Goal: Task Accomplishment & Management: Manage account settings

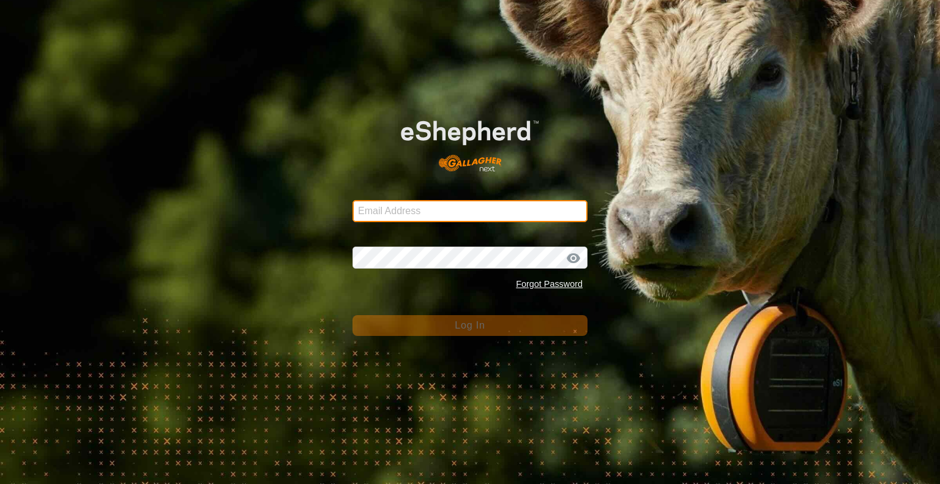
click at [389, 212] on input "Email Address" at bounding box center [470, 211] width 235 height 22
type input "[EMAIL_ADDRESS][DOMAIN_NAME]"
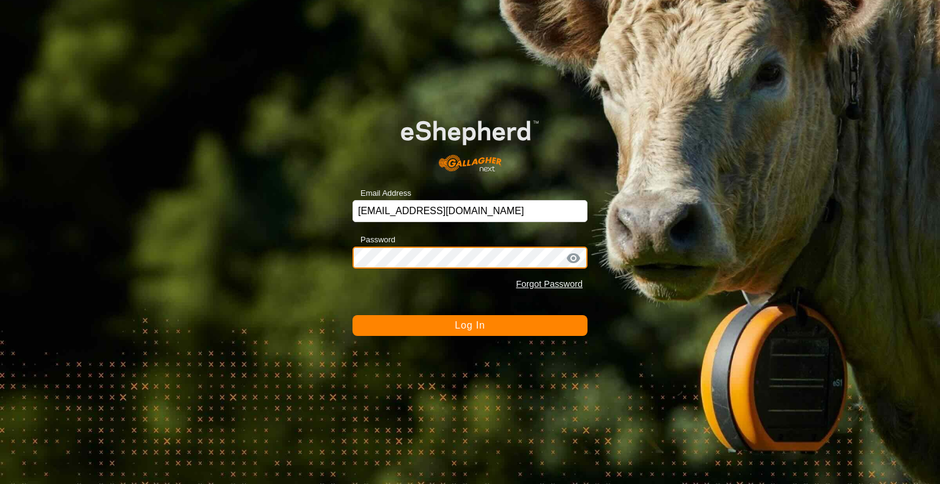
click at [353, 315] on button "Log In" at bounding box center [470, 325] width 235 height 21
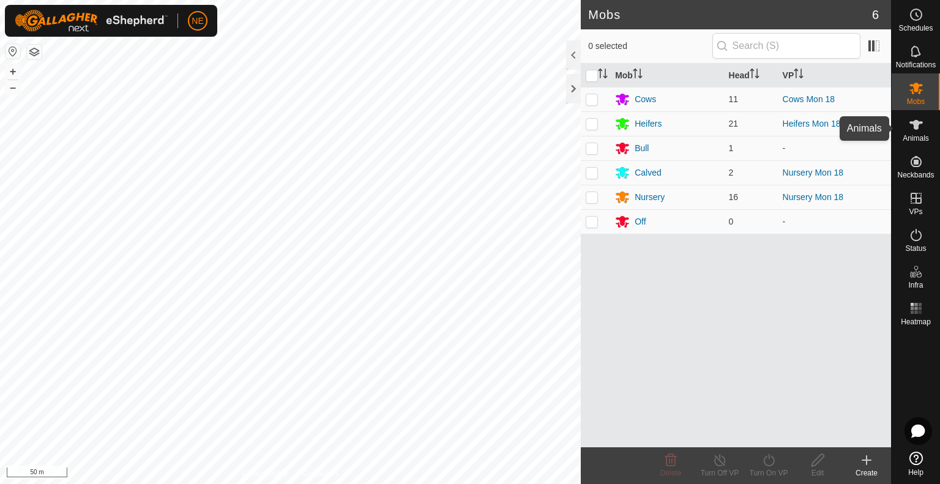
click at [918, 132] on icon at bounding box center [916, 125] width 15 height 15
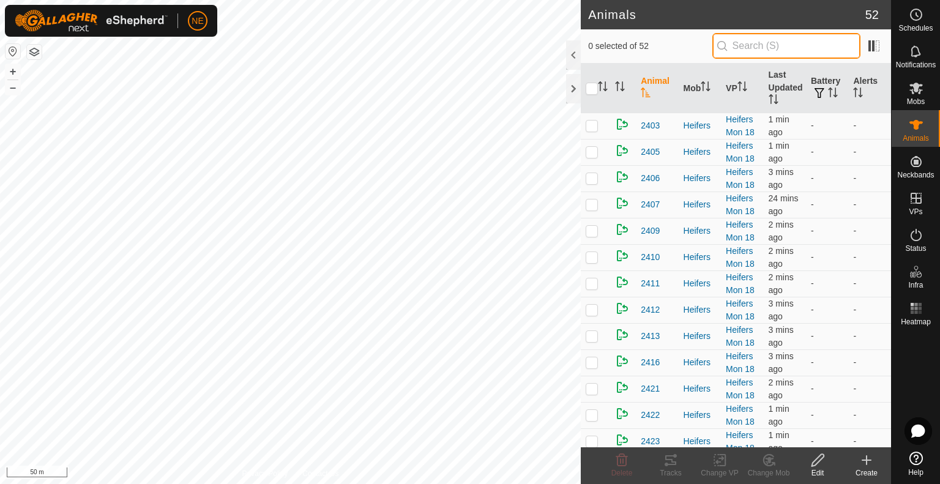
click at [763, 46] on input "text" at bounding box center [786, 46] width 148 height 26
type input "S21"
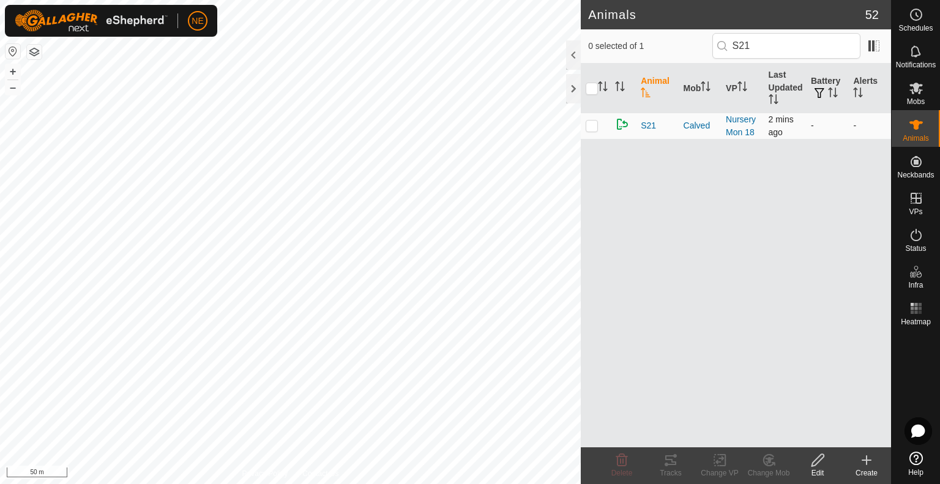
click at [591, 131] on td at bounding box center [595, 126] width 29 height 26
checkbox input "true"
click at [765, 468] on div "Change Mob" at bounding box center [768, 473] width 49 height 11
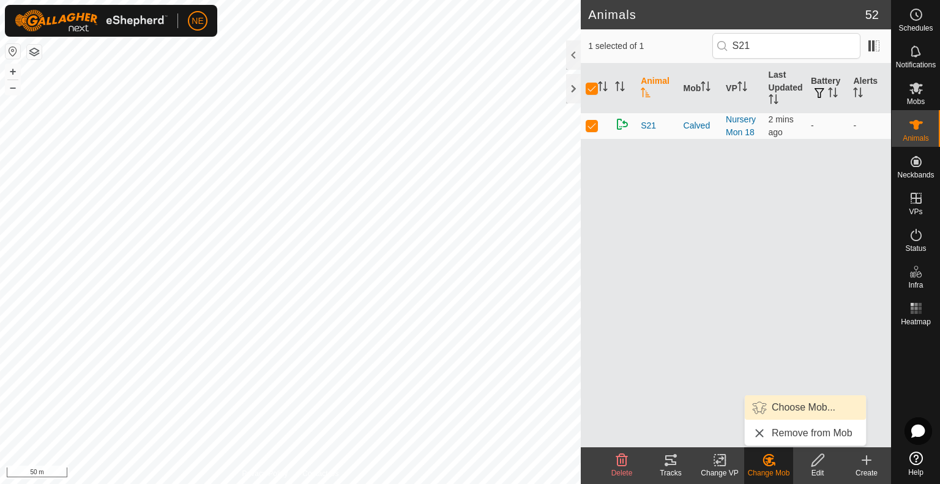
click at [781, 407] on link "Choose Mob..." at bounding box center [805, 407] width 121 height 24
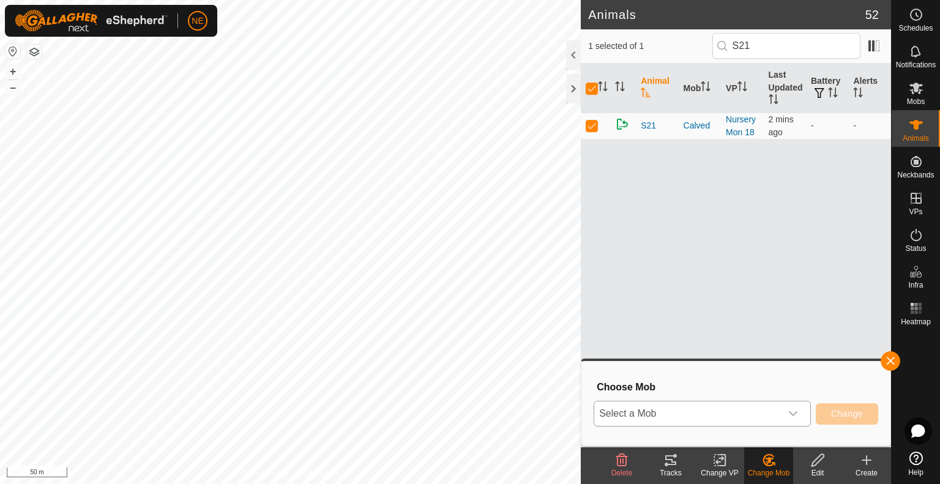
click at [797, 412] on icon "dropdown trigger" at bounding box center [793, 413] width 9 height 5
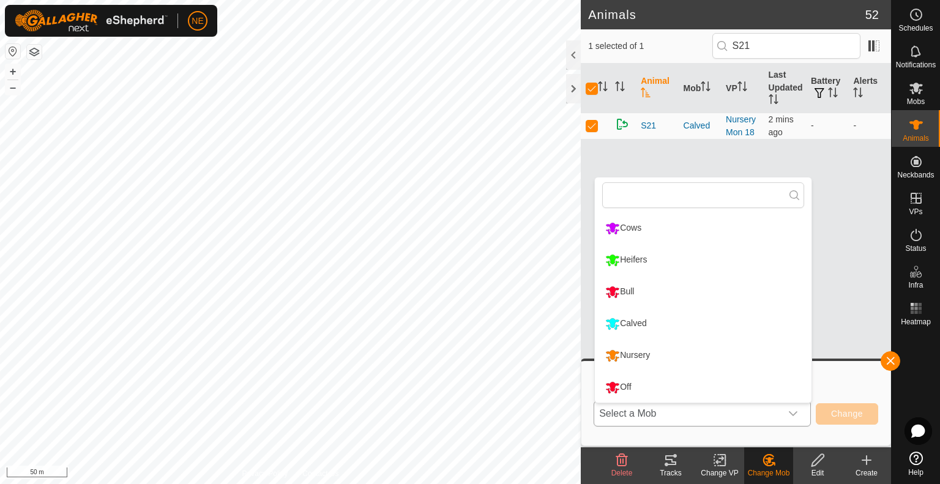
click at [688, 353] on li "Nursery" at bounding box center [703, 355] width 217 height 31
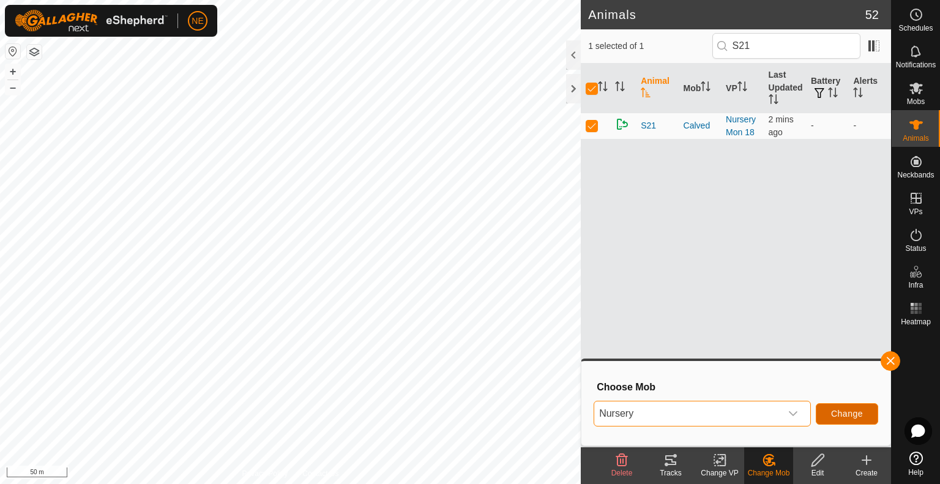
click at [852, 416] on span "Change" at bounding box center [847, 414] width 32 height 10
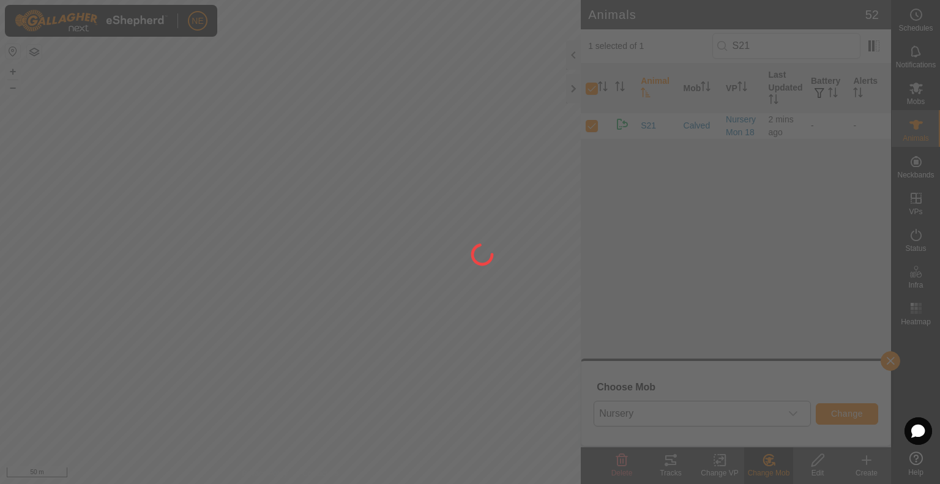
checkbox input "false"
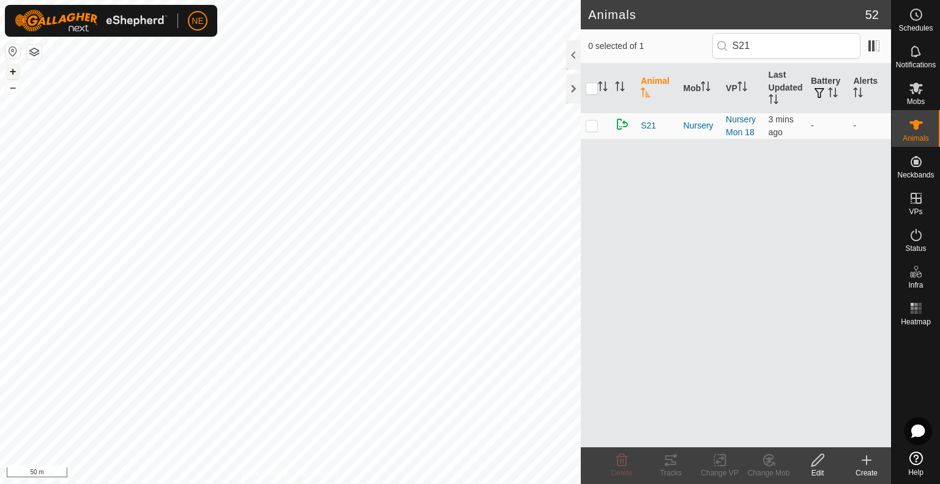
click at [7, 73] on button "+" at bounding box center [13, 71] width 15 height 15
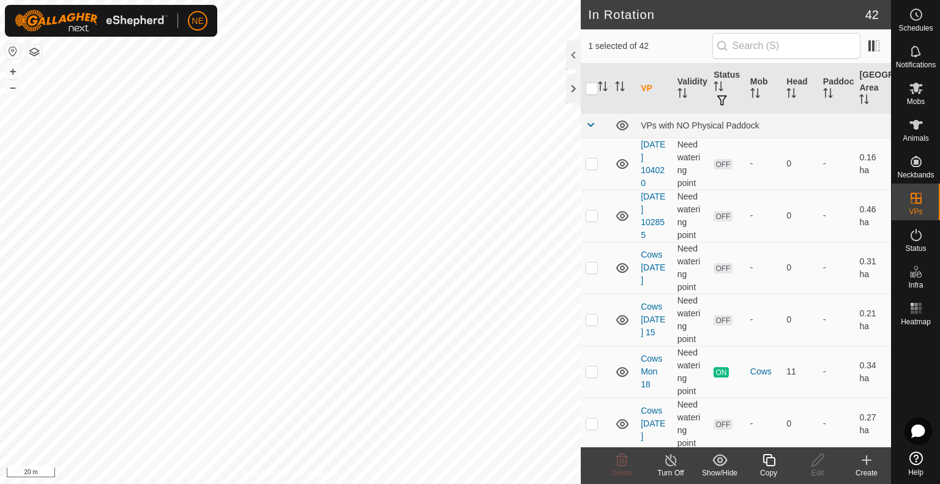
click at [775, 468] on div "Copy" at bounding box center [768, 473] width 49 height 11
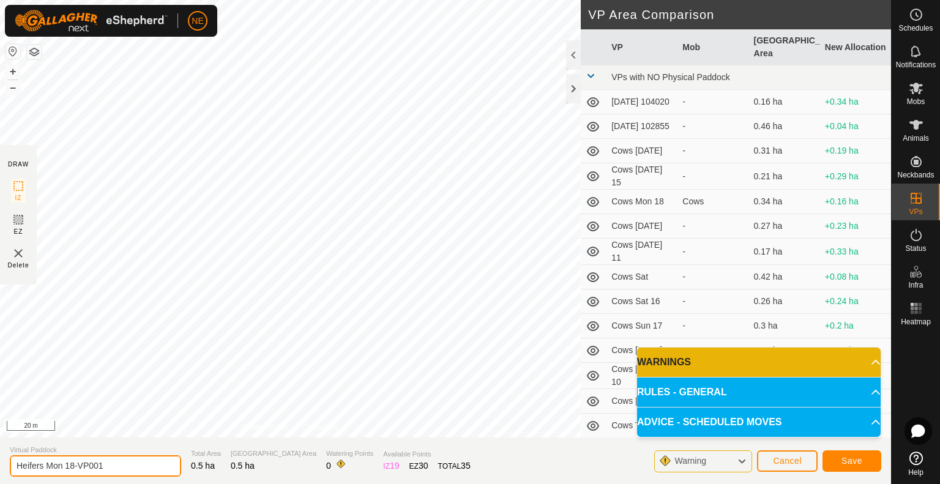
click at [136, 463] on input "Heifers Mon 18-VP001" at bounding box center [95, 465] width 171 height 21
type input "Heifers Tue 19"
click at [864, 454] on button "Save" at bounding box center [852, 460] width 59 height 21
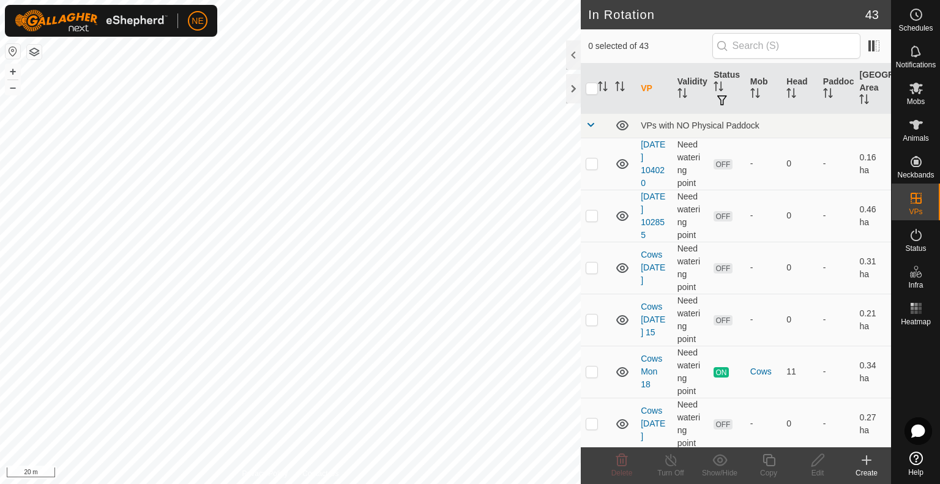
checkbox input "true"
click at [768, 471] on div "Copy" at bounding box center [768, 473] width 49 height 11
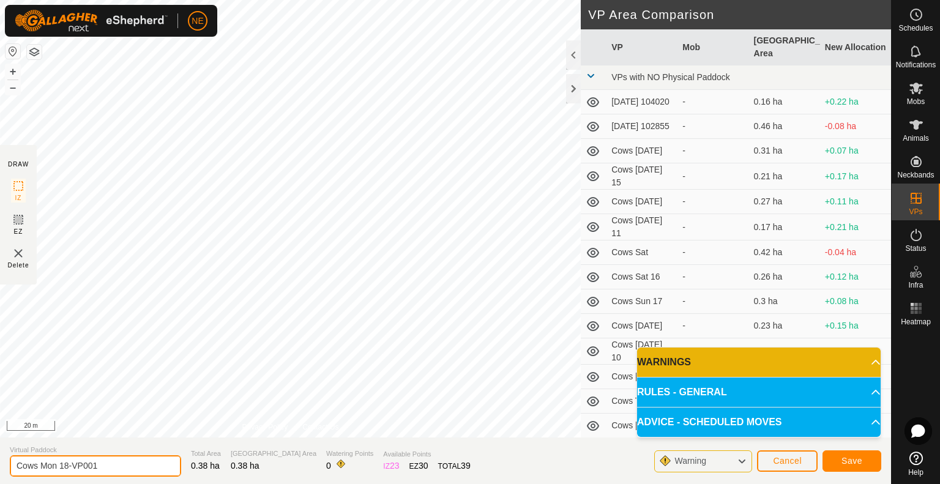
click at [126, 464] on input "Cows Mon 18-VP001" at bounding box center [95, 465] width 171 height 21
type input "Cows Tues 19"
click at [860, 451] on button "Save" at bounding box center [852, 460] width 59 height 21
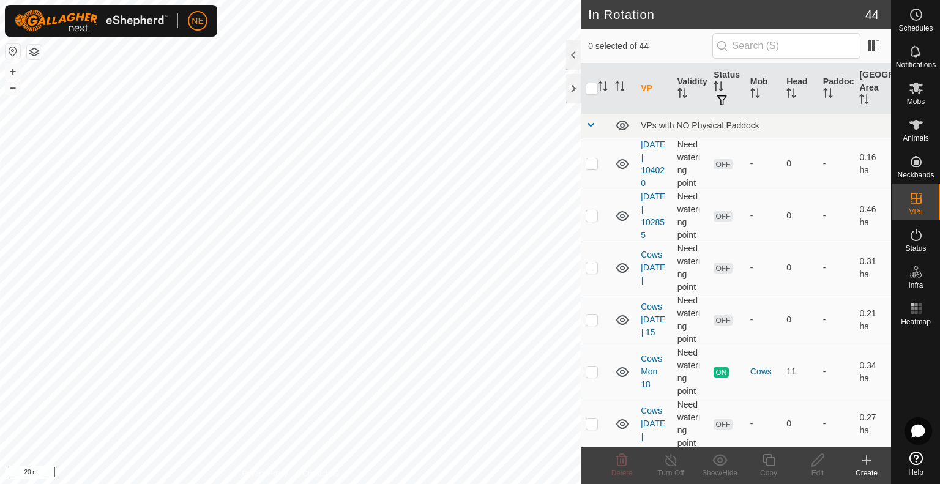
checkbox input "true"
click at [766, 465] on icon at bounding box center [769, 460] width 12 height 12
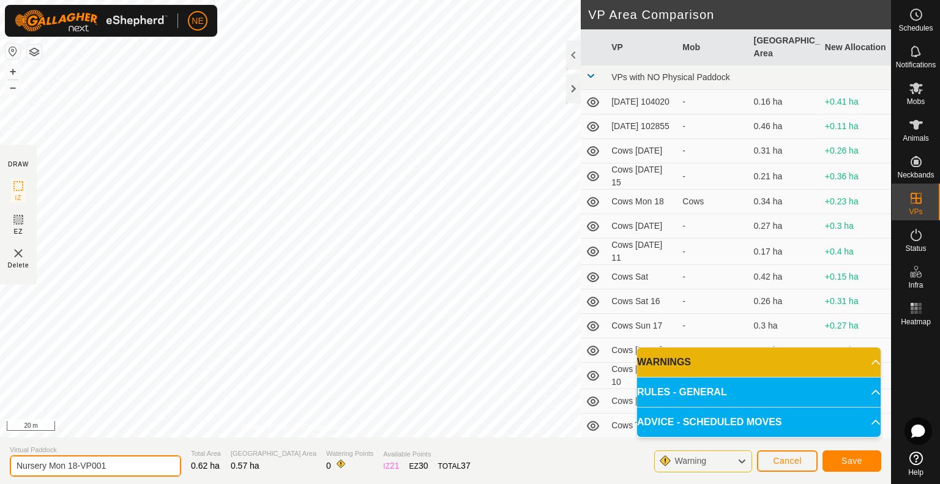
click at [113, 470] on input "Nursery Mon 18-VP001" at bounding box center [95, 465] width 171 height 21
type input "Nursery Tues 19"
click at [841, 467] on button "Save" at bounding box center [852, 460] width 59 height 21
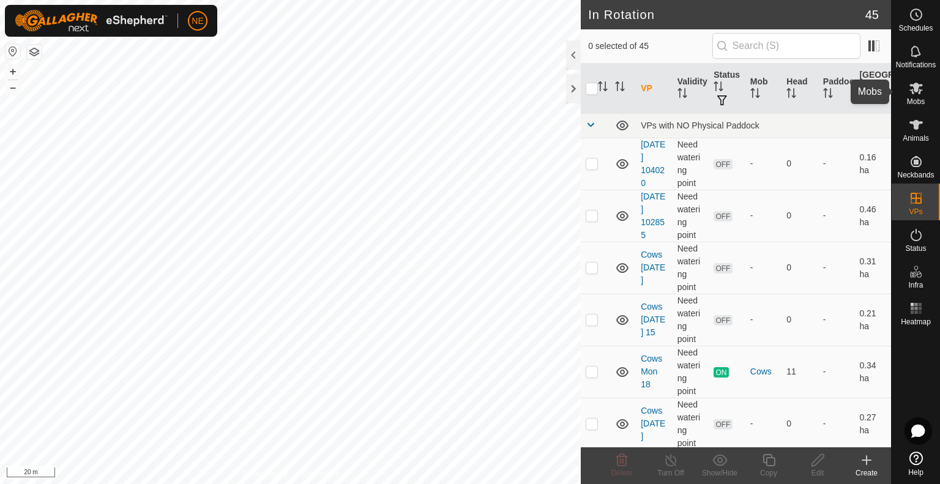
click at [920, 79] on es-mob-svg-icon at bounding box center [916, 88] width 22 height 20
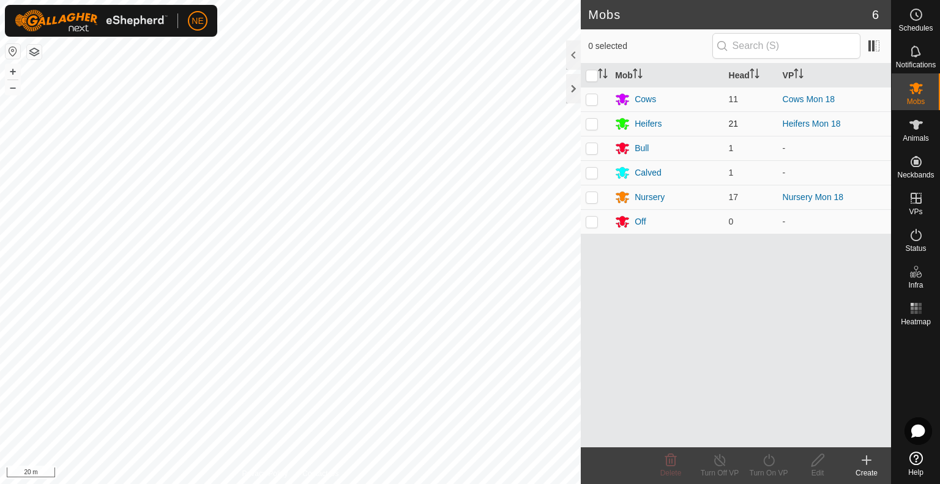
click at [590, 124] on p-checkbox at bounding box center [592, 124] width 12 height 10
checkbox input "true"
click at [769, 468] on div "Turn On VP" at bounding box center [768, 473] width 49 height 11
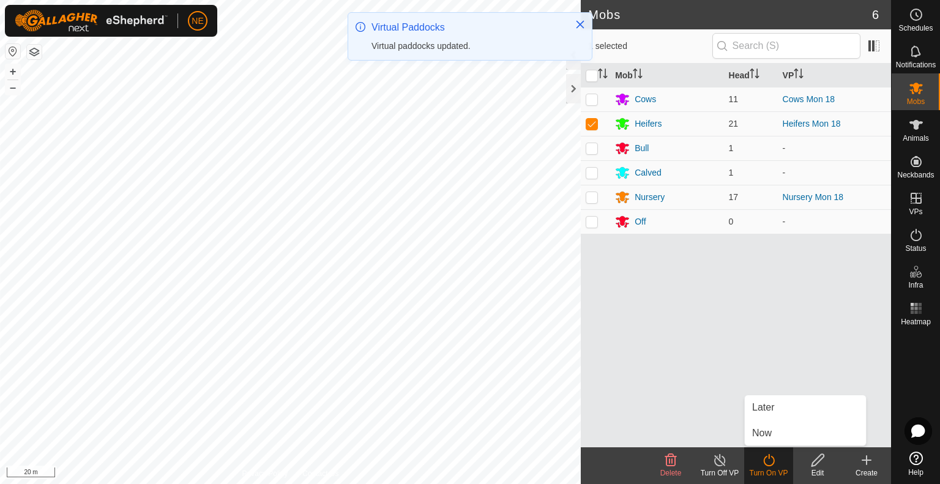
drag, startPoint x: 772, startPoint y: 436, endPoint x: 798, endPoint y: 310, distance: 128.2
click at [798, 310] on div "Mob Head VP Cows 11 Cows Mon 18 Heifers 21 Heifers Mon 18 Bull 1 - Calved 1 - N…" at bounding box center [736, 256] width 310 height 384
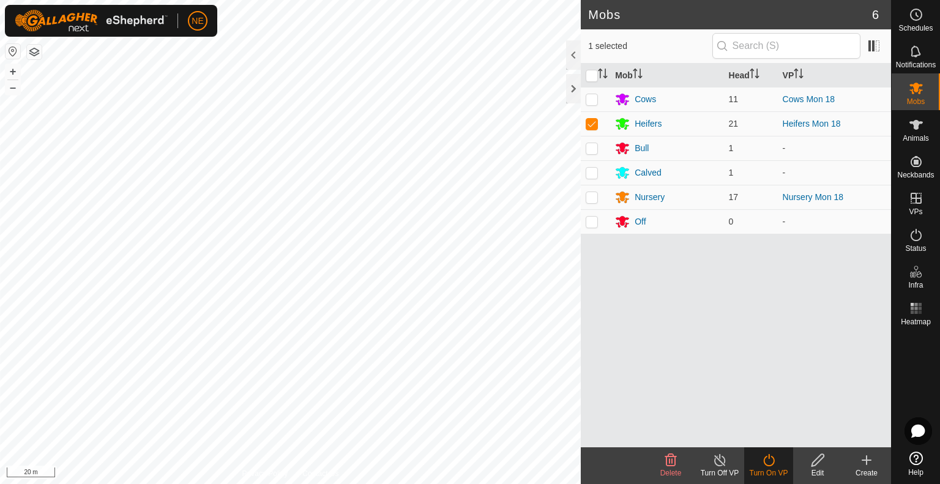
click at [760, 463] on turn-on-svg-icon at bounding box center [768, 460] width 49 height 15
click at [777, 472] on div "Turn On VP" at bounding box center [768, 473] width 49 height 11
click at [771, 435] on link "Now" at bounding box center [805, 433] width 121 height 24
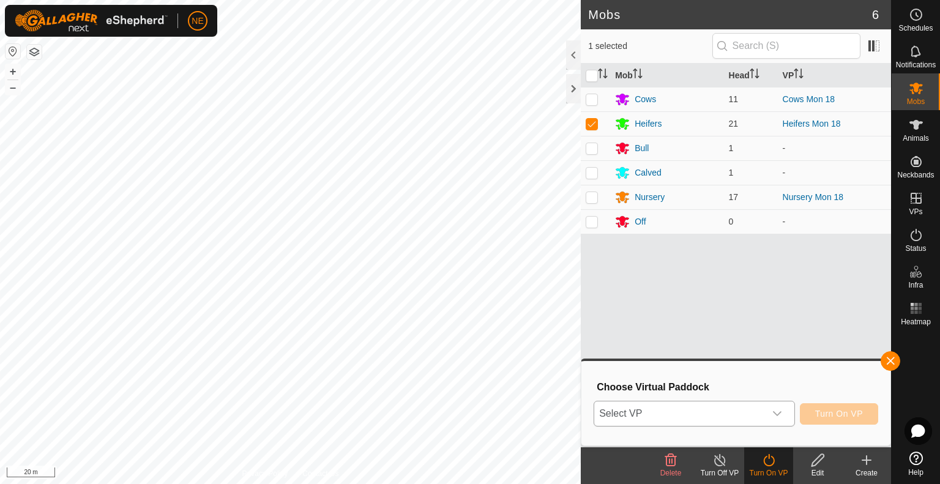
click at [774, 416] on icon "dropdown trigger" at bounding box center [777, 414] width 10 height 10
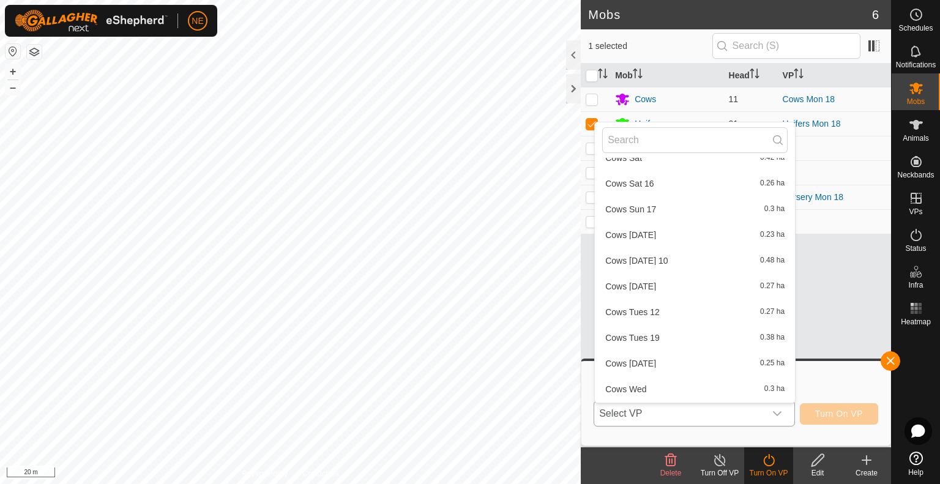
scroll to position [245, 0]
click at [700, 314] on li "Cows Tues 19 0.38 ha" at bounding box center [695, 313] width 200 height 24
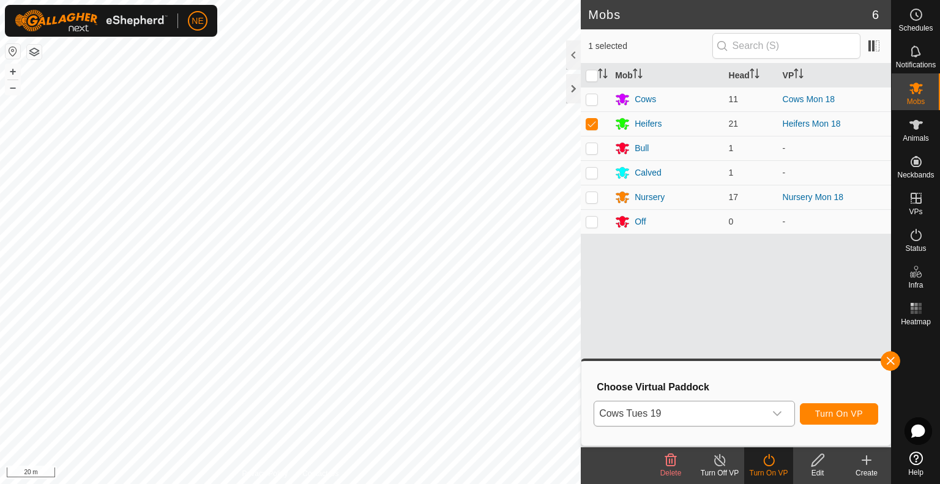
click at [783, 411] on div "dropdown trigger" at bounding box center [777, 413] width 24 height 24
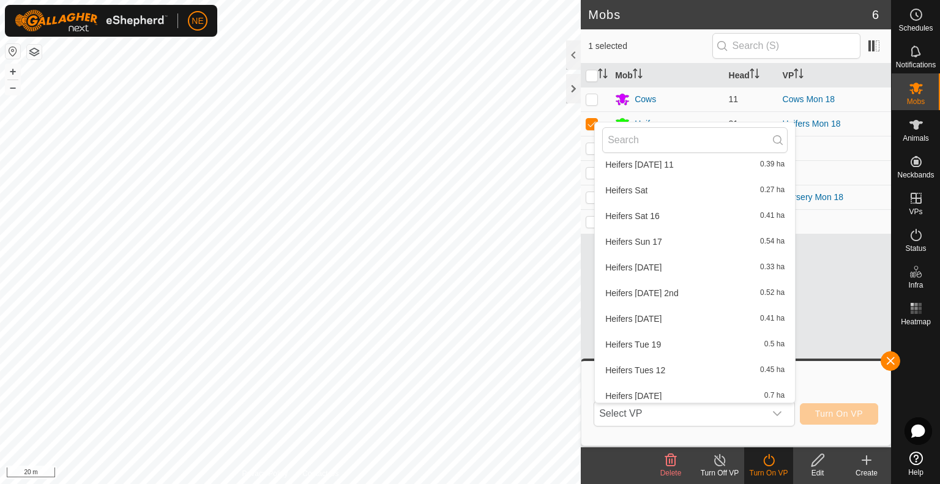
scroll to position [632, 0]
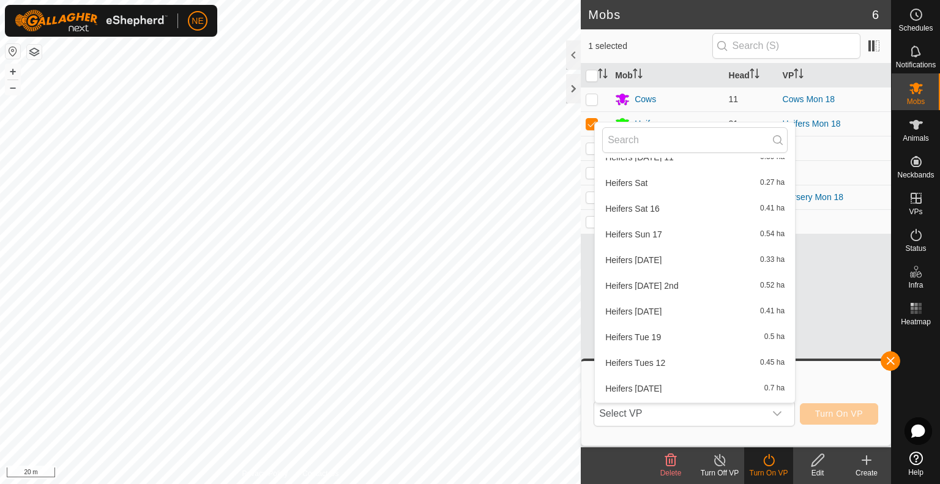
click at [625, 337] on li "Heifers Tue 19 0.5 ha" at bounding box center [695, 337] width 200 height 24
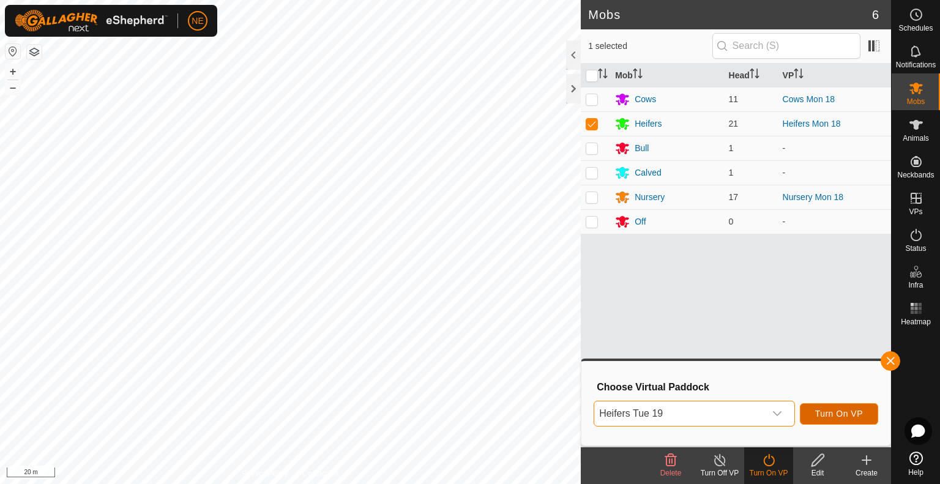
click at [807, 412] on button "Turn On VP" at bounding box center [839, 413] width 78 height 21
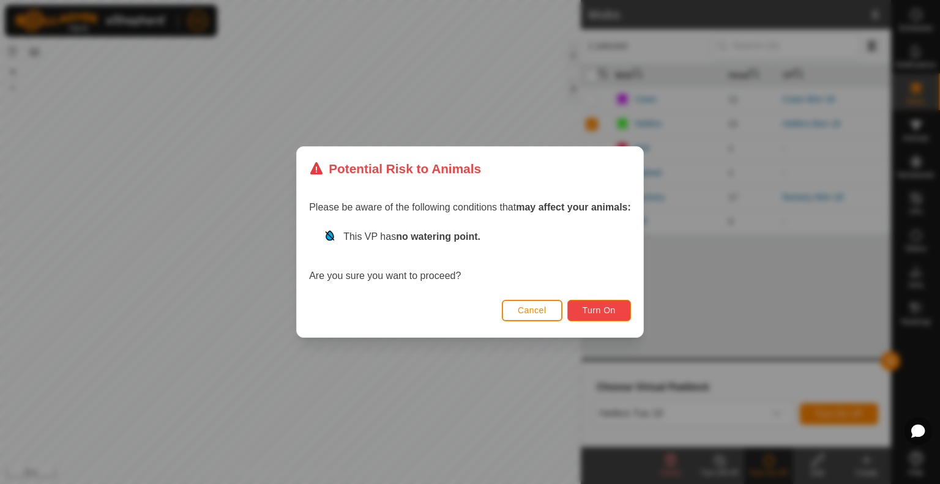
click at [613, 313] on span "Turn On" at bounding box center [599, 310] width 33 height 10
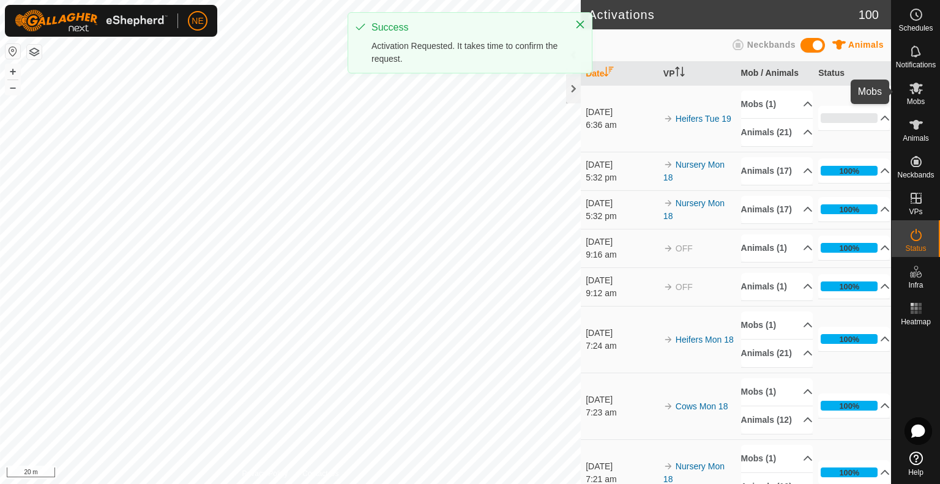
click at [925, 102] on div "Mobs" at bounding box center [916, 91] width 48 height 37
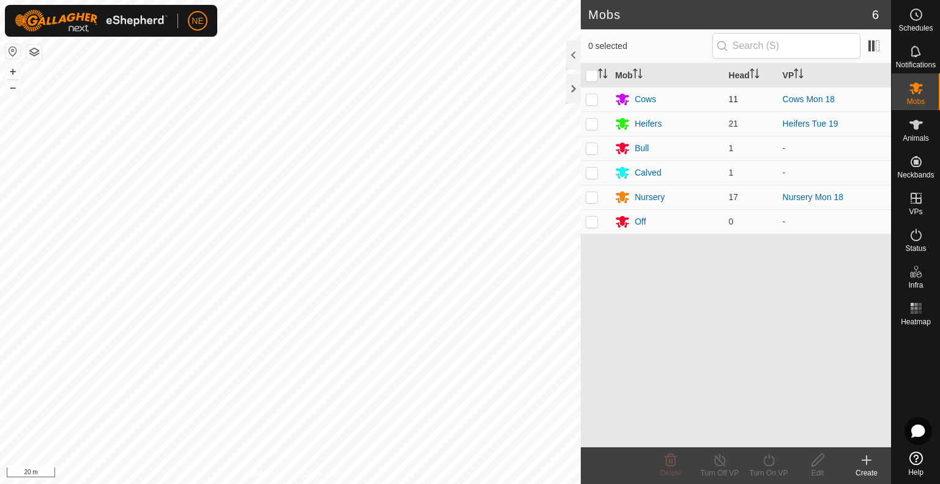
click at [597, 103] on p-checkbox at bounding box center [592, 99] width 12 height 10
checkbox input "true"
click at [770, 471] on div "Turn On VP" at bounding box center [768, 473] width 49 height 11
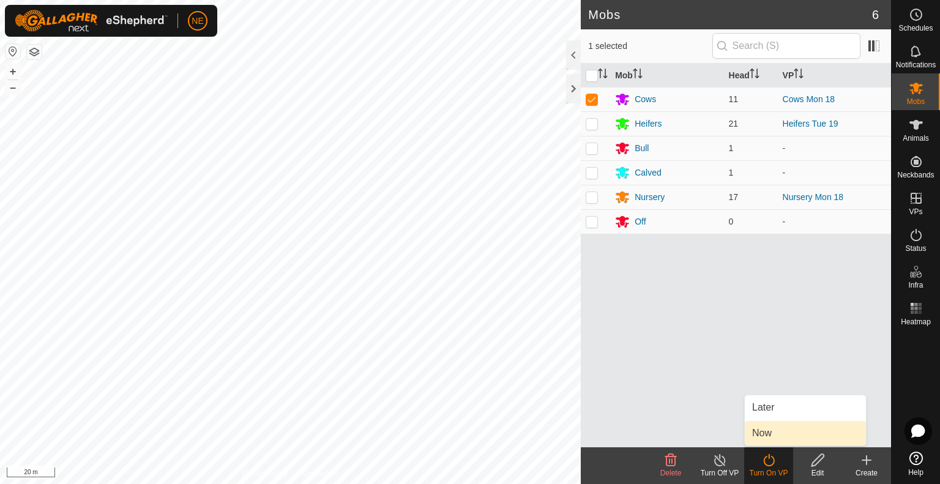
click at [766, 440] on link "Now" at bounding box center [805, 433] width 121 height 24
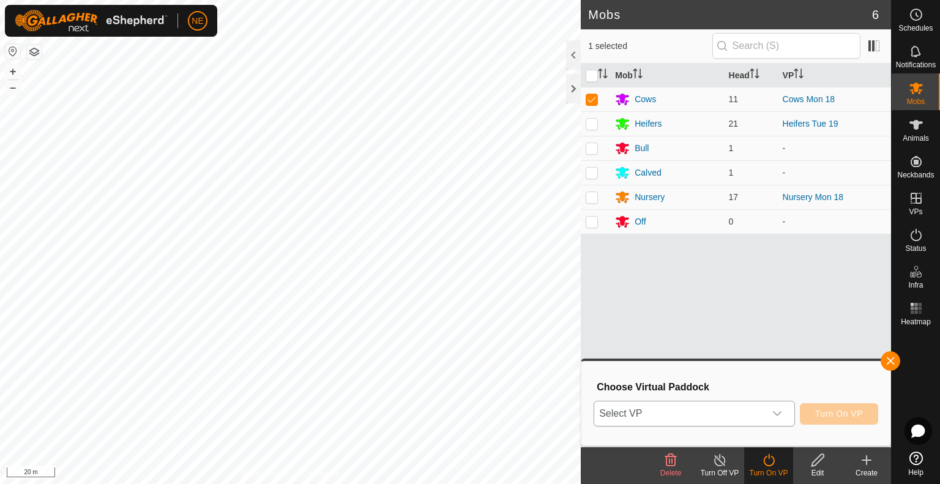
click at [784, 413] on div "dropdown trigger" at bounding box center [777, 413] width 24 height 24
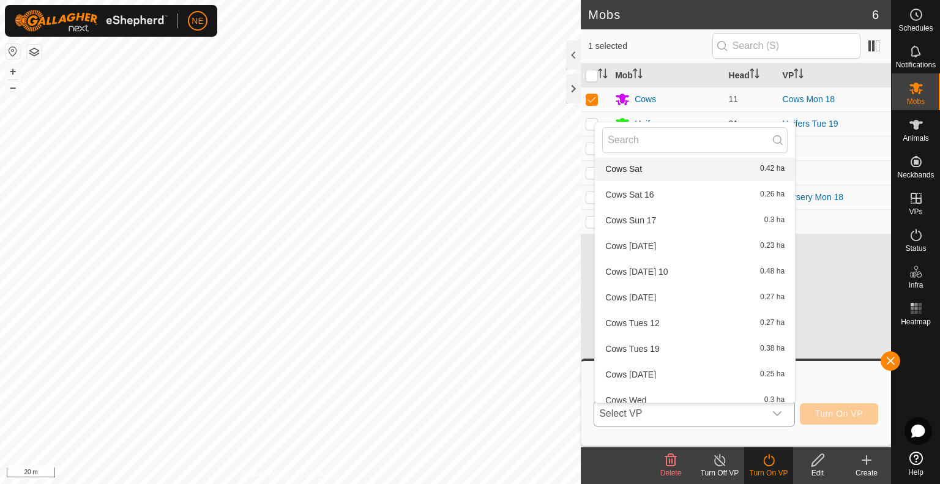
scroll to position [219, 0]
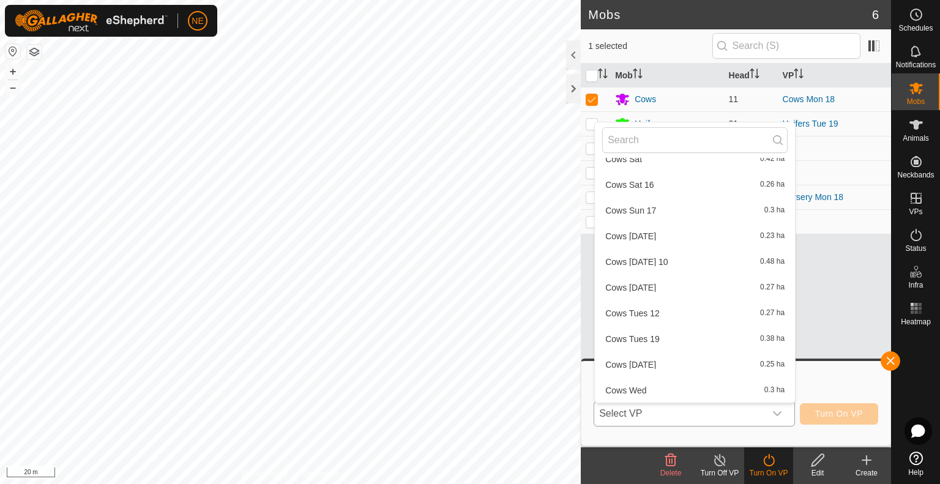
click at [646, 340] on li "Cows Tues 19 0.38 ha" at bounding box center [695, 339] width 200 height 24
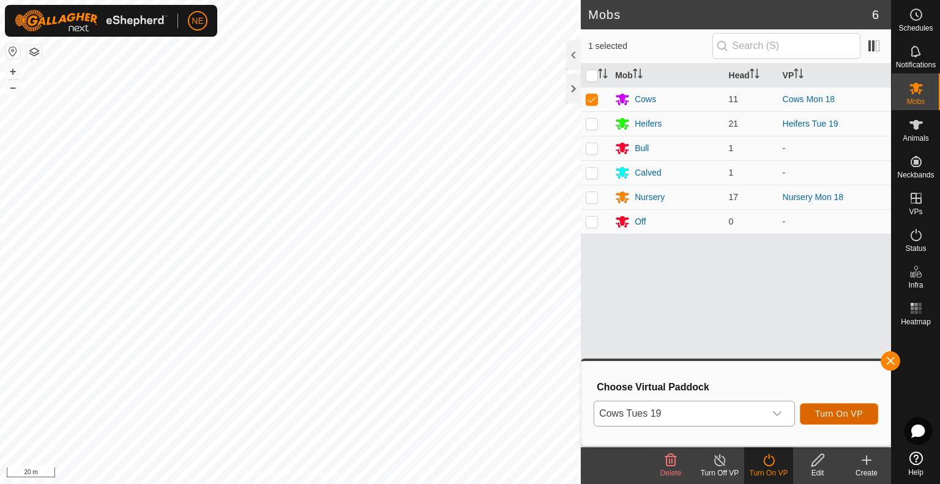
click at [850, 409] on span "Turn On VP" at bounding box center [839, 414] width 48 height 10
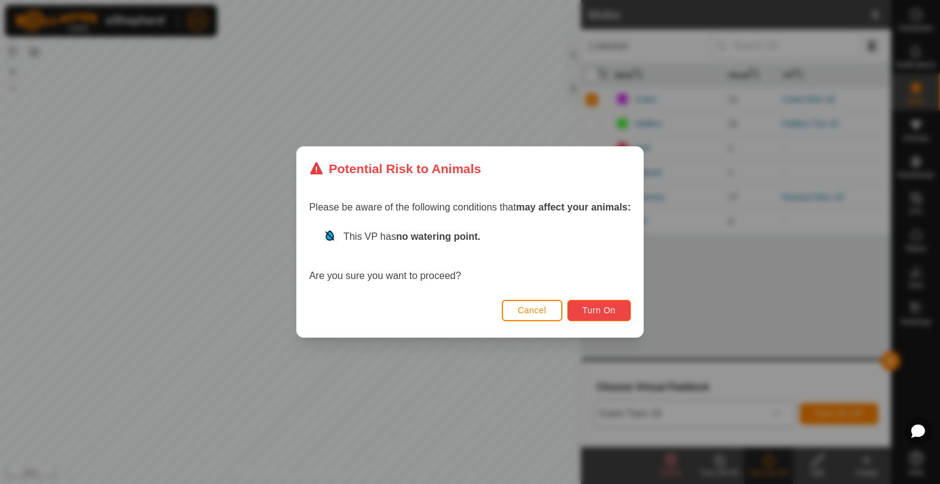
click at [585, 309] on span "Turn On" at bounding box center [599, 310] width 33 height 10
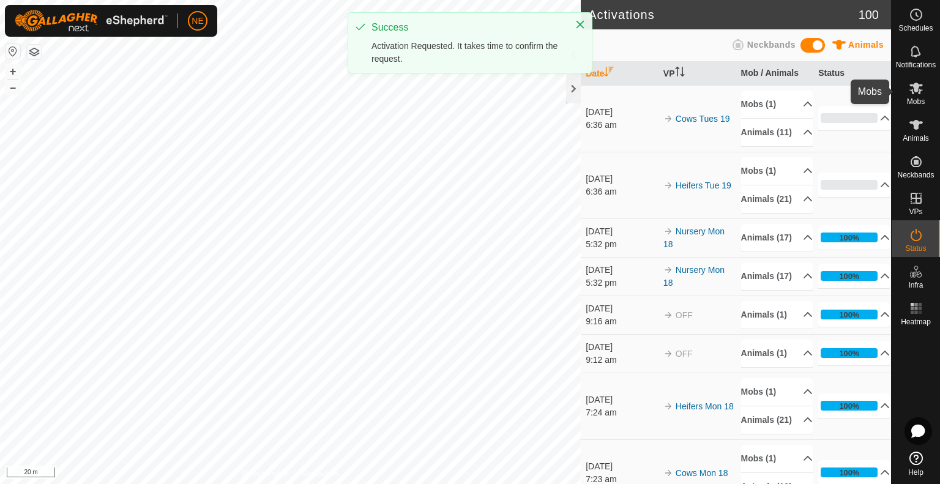
click at [931, 90] on div "Mobs" at bounding box center [916, 91] width 48 height 37
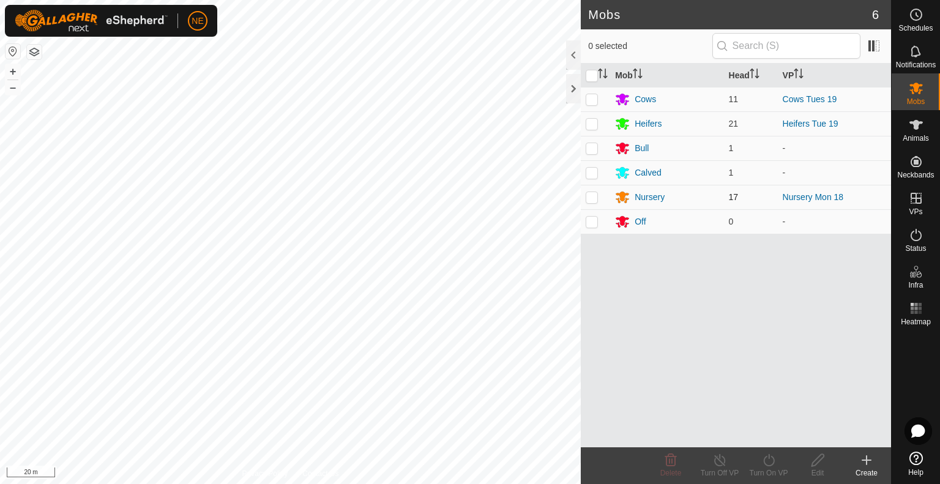
click at [589, 198] on p-checkbox at bounding box center [592, 197] width 12 height 10
checkbox input "true"
click at [761, 469] on div "Turn On VP" at bounding box center [768, 473] width 49 height 11
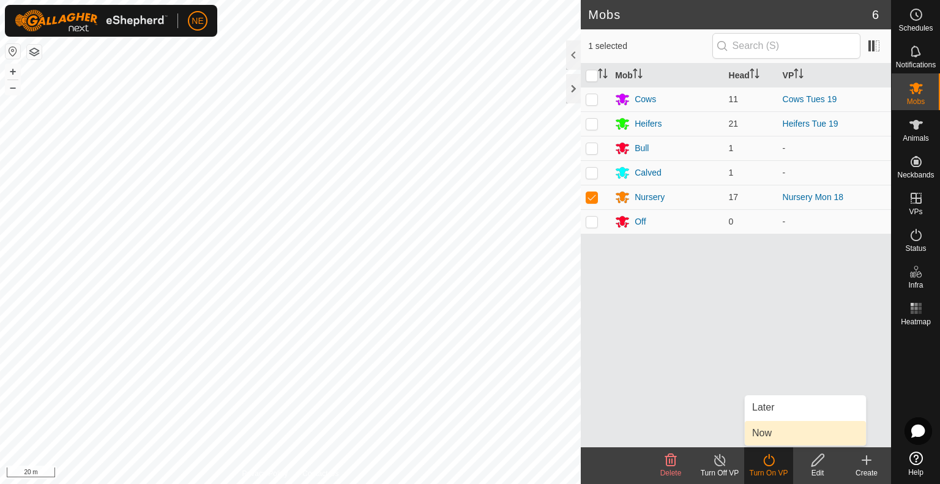
click at [761, 442] on link "Now" at bounding box center [805, 433] width 121 height 24
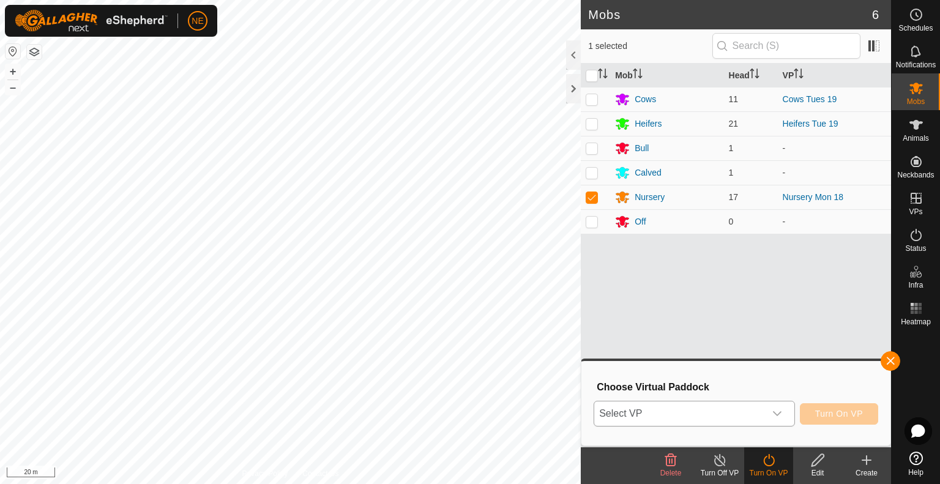
click at [782, 410] on icon "dropdown trigger" at bounding box center [777, 414] width 10 height 10
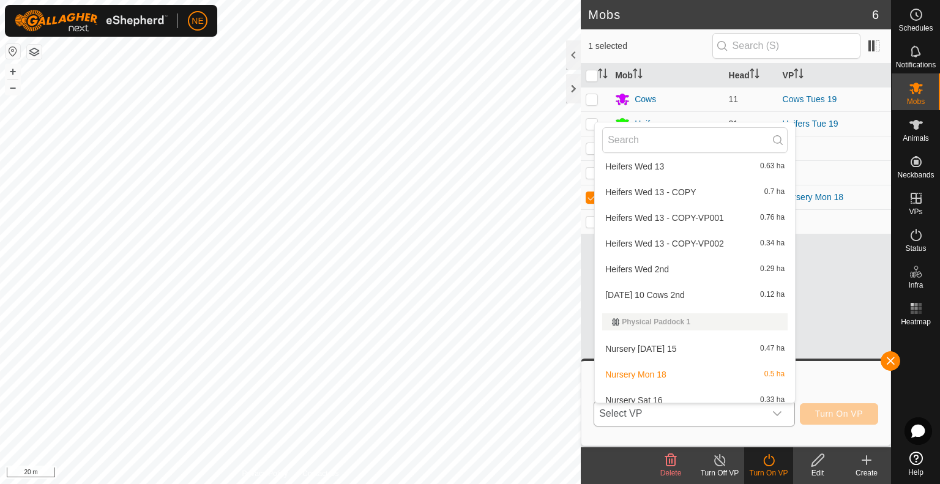
scroll to position [967, 0]
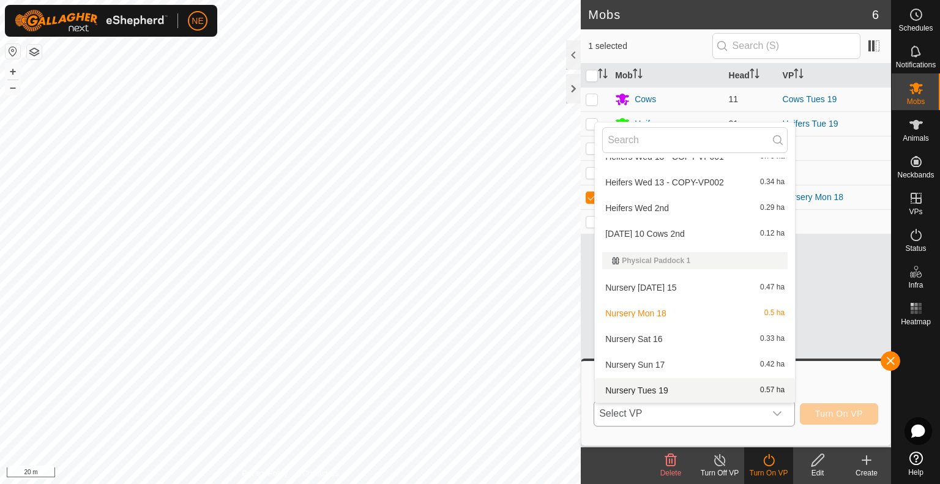
click at [676, 388] on li "Nursery Tues 19 0.57 ha" at bounding box center [695, 390] width 200 height 24
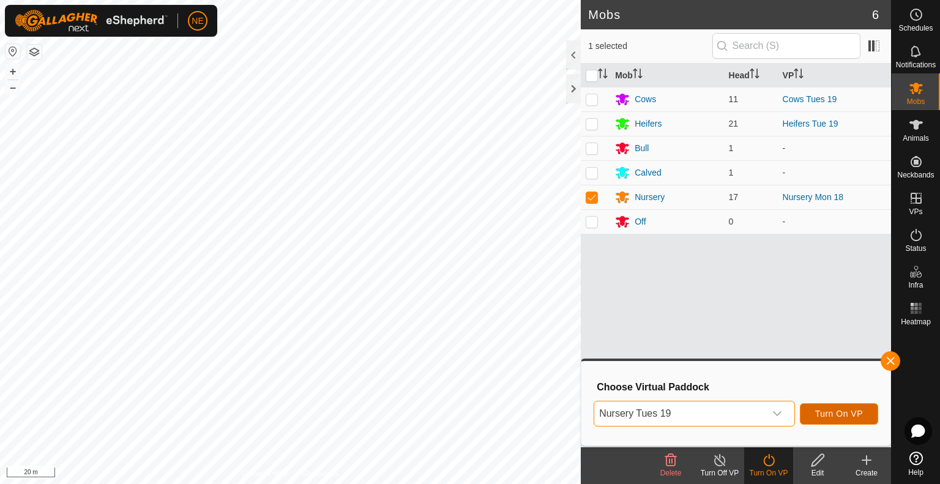
click at [848, 405] on button "Turn On VP" at bounding box center [839, 413] width 78 height 21
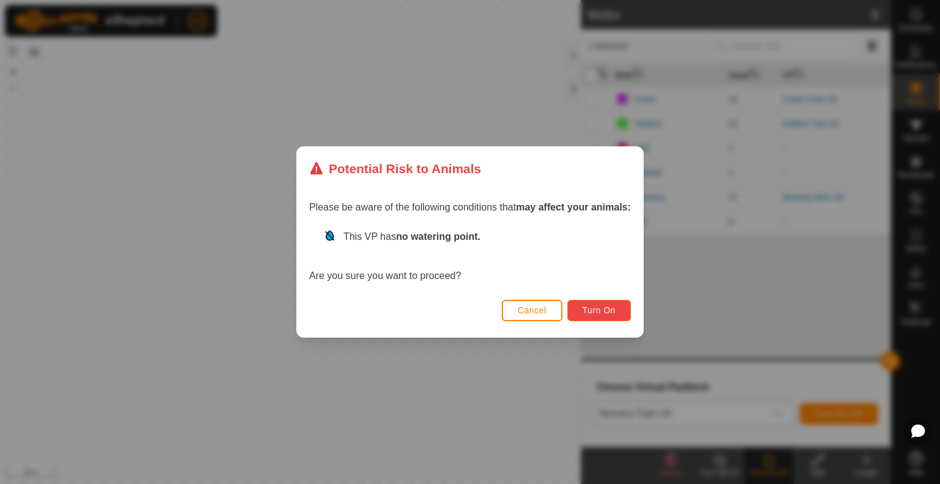
click at [595, 305] on span "Turn On" at bounding box center [599, 310] width 33 height 10
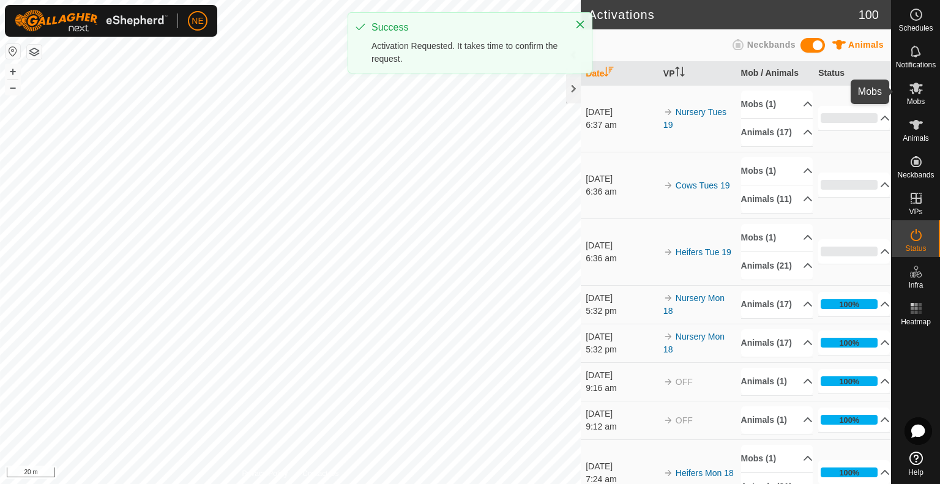
click at [913, 98] on span "Mobs" at bounding box center [916, 101] width 18 height 7
